Goal: Transaction & Acquisition: Subscribe to service/newsletter

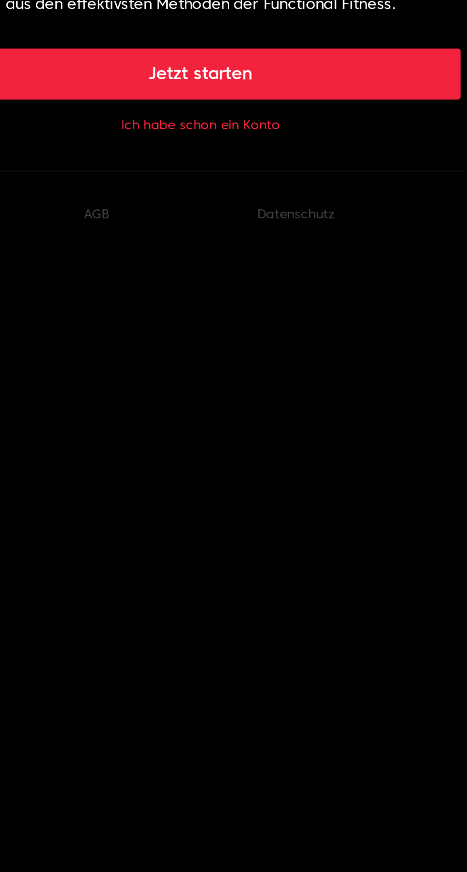
click at [255, 160] on button "Ich habe schon ein Konto" at bounding box center [233, 157] width 71 height 8
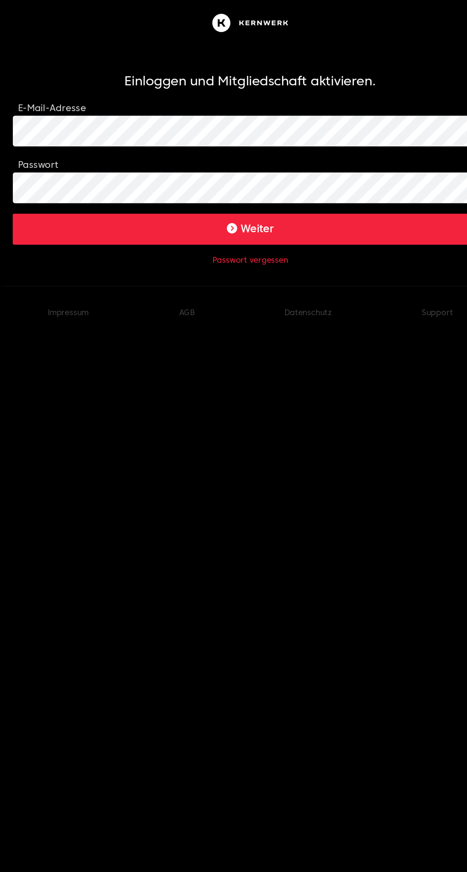
click button "Weiter" at bounding box center [233, 169] width 351 height 23
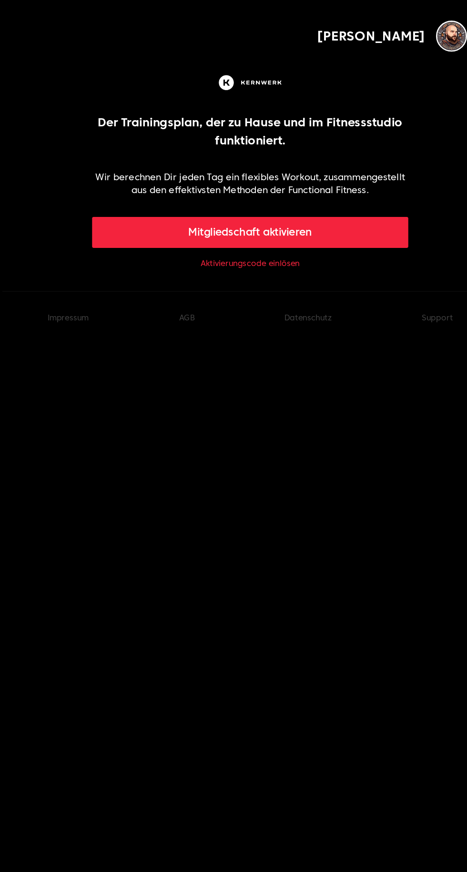
click at [256, 209] on body "[PERSON_NAME] Der Trainingsplan, der zu Hause und im Fitnessstudio funktioniert…" at bounding box center [233, 127] width 467 height 254
click at [266, 194] on link "Aktivierungscode einlösen" at bounding box center [233, 195] width 73 height 8
click at [322, 167] on button "Mitgliedschaft aktivieren" at bounding box center [234, 171] width 234 height 23
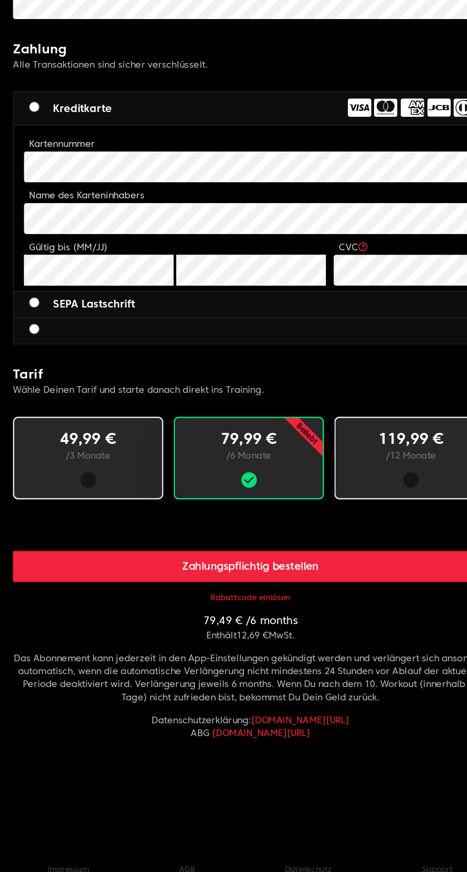
scroll to position [104, 0]
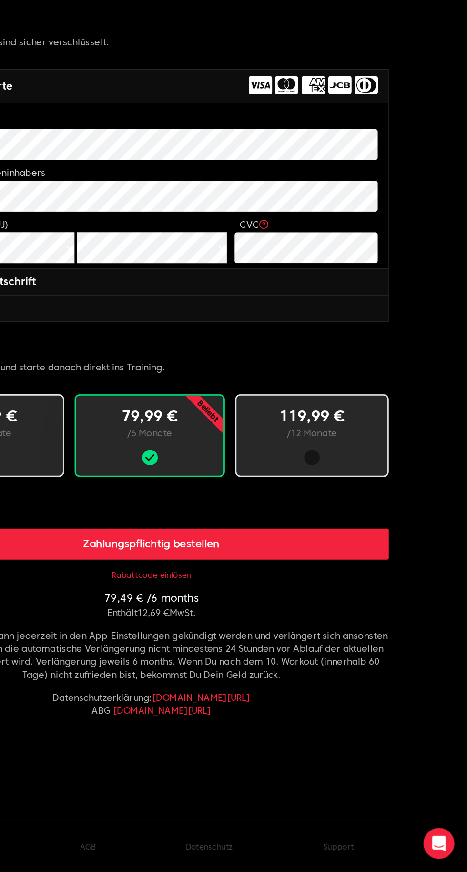
click at [376, 545] on p "/ 12 Monate" at bounding box center [352, 548] width 81 height 10
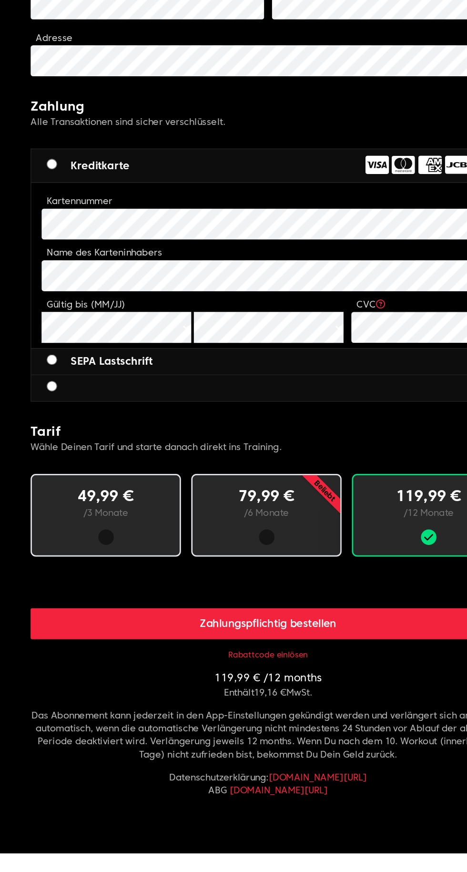
scroll to position [31, 0]
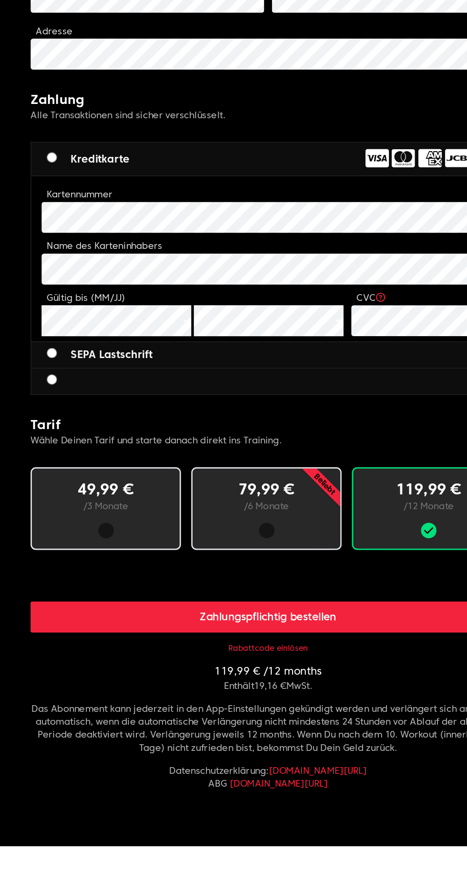
click at [253, 726] on button "Rabattcode einlösen" at bounding box center [233, 726] width 59 height 8
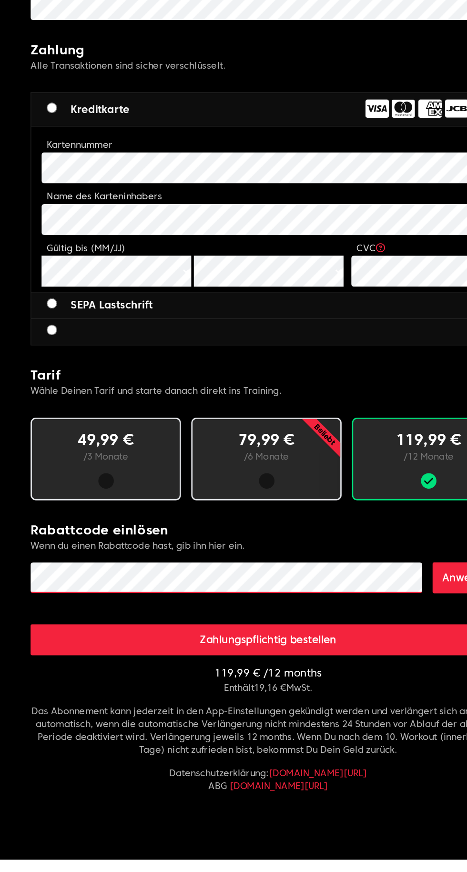
scroll to position [120, 0]
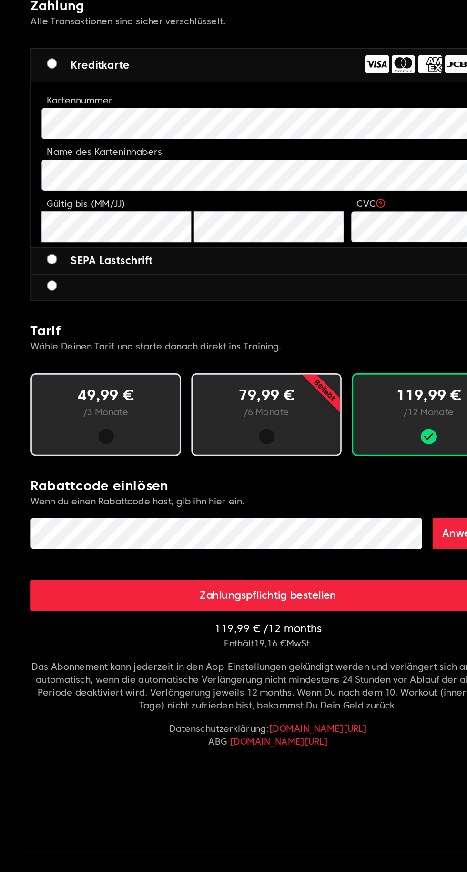
click at [365, 620] on button "Anwenden" at bounding box center [382, 621] width 54 height 23
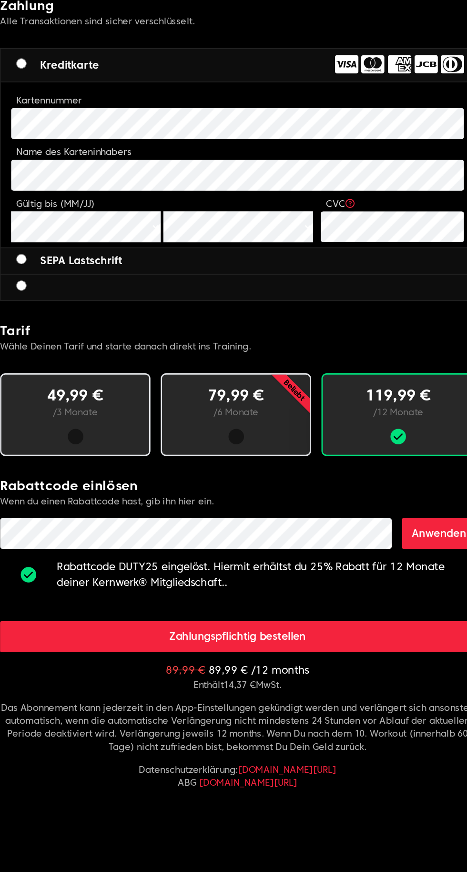
scroll to position [119, 0]
